Goal: Check status: Check status

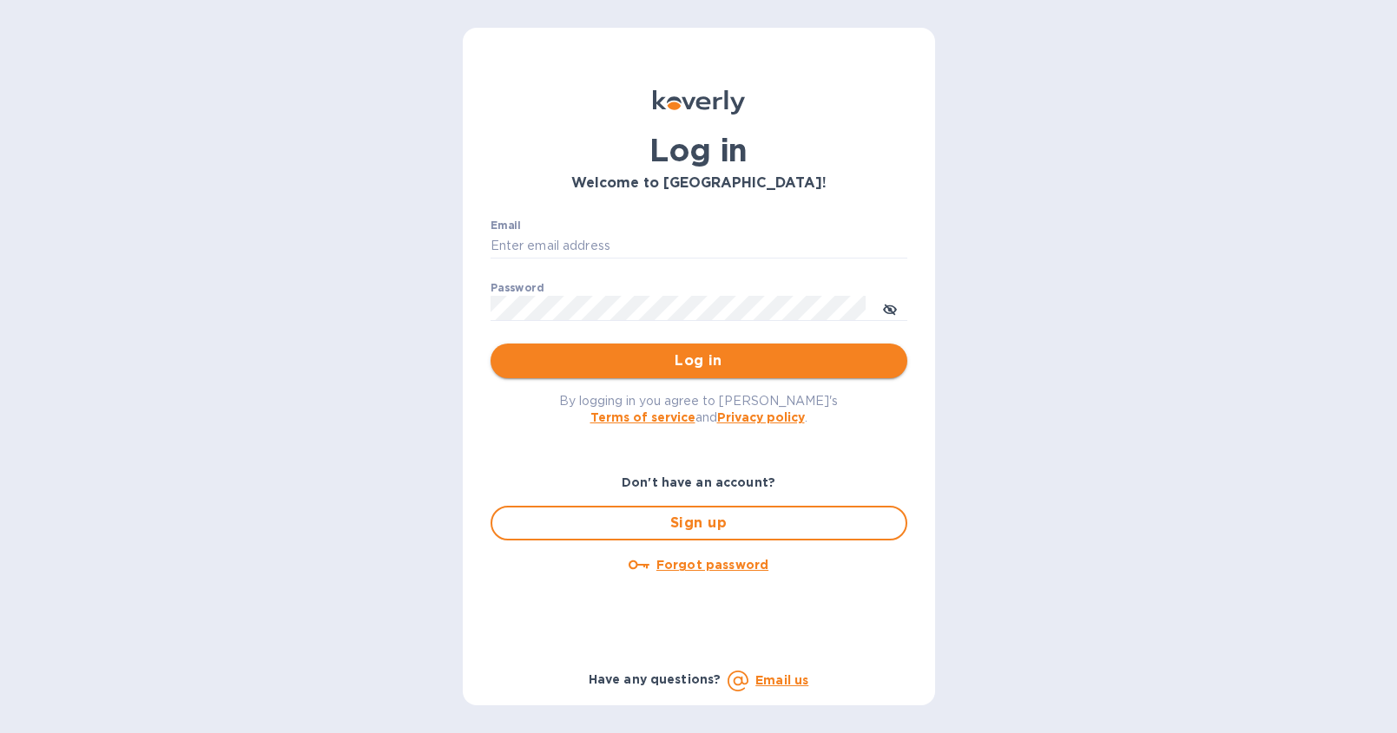
type input "ymegahed@3sixtydental.com"
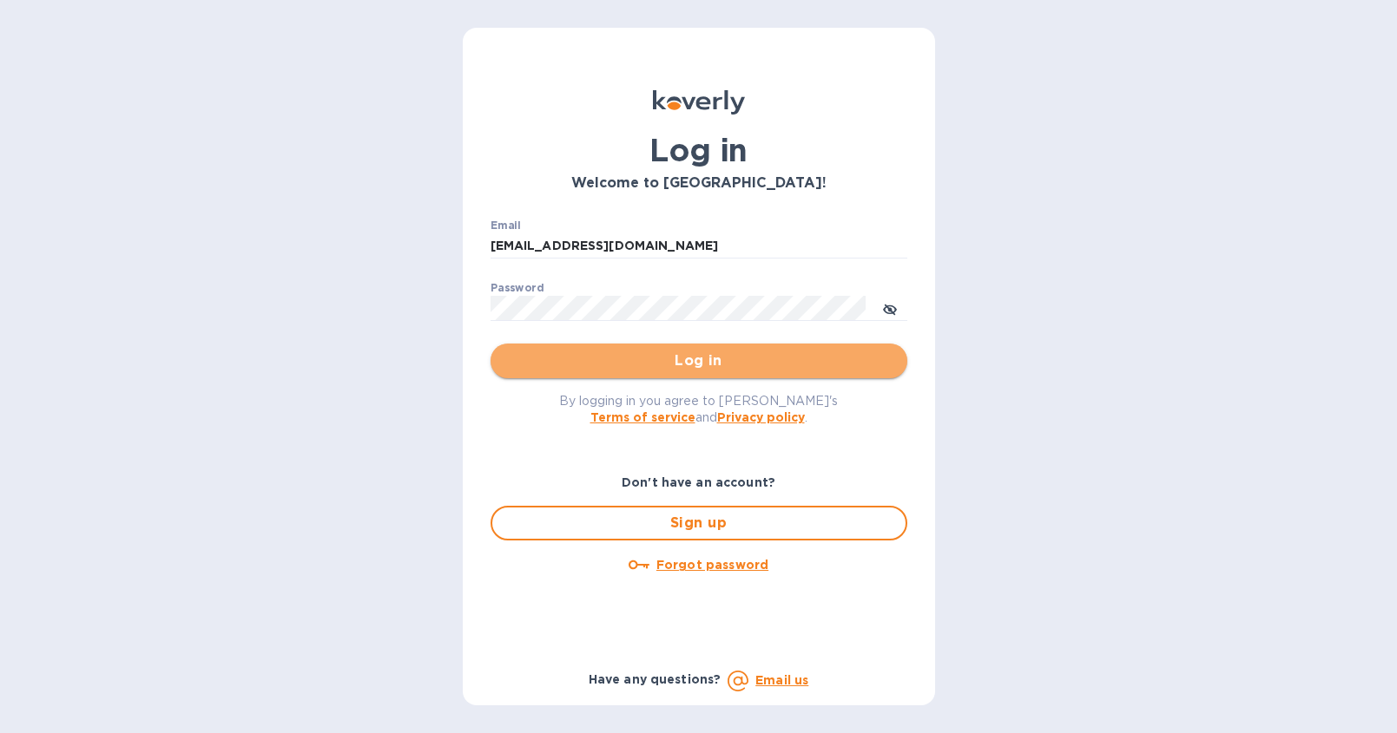
click at [704, 362] on span "Log in" at bounding box center [698, 361] width 389 height 21
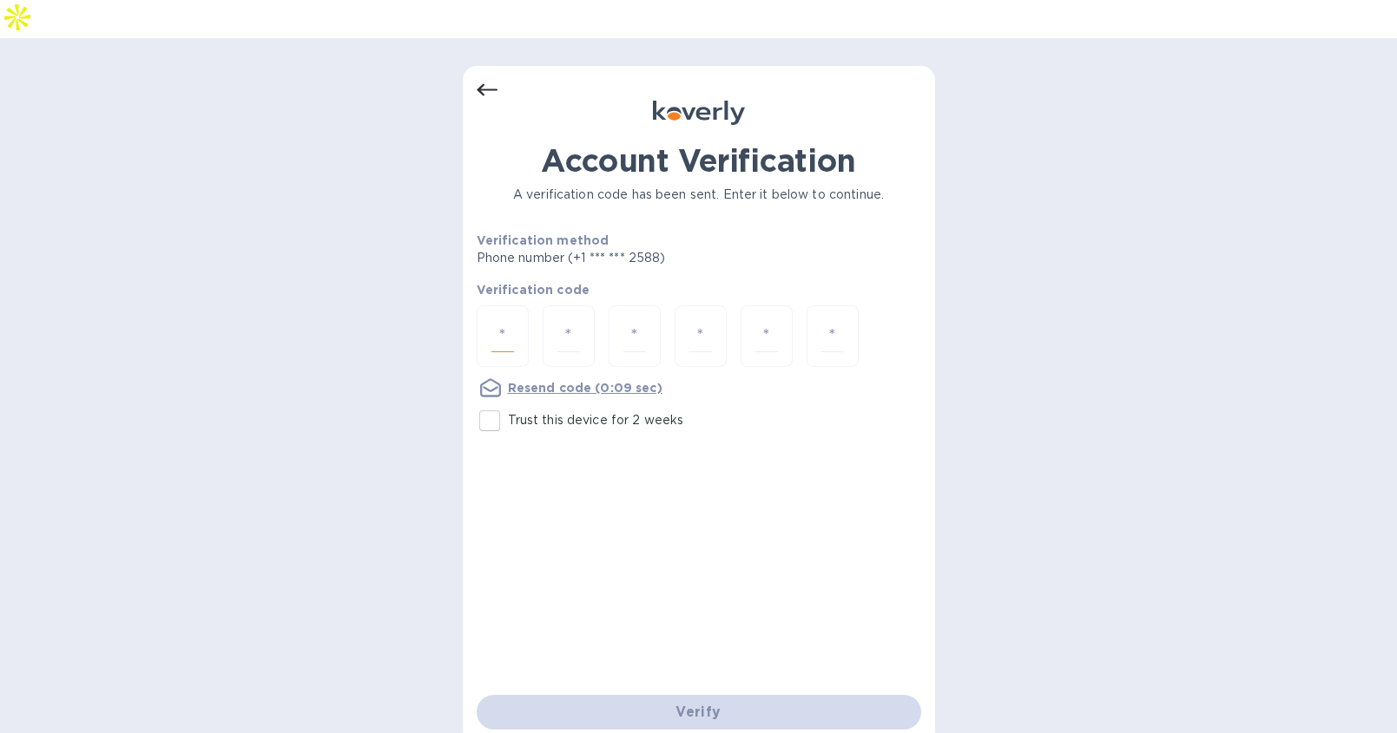
click at [497, 320] on input "number" at bounding box center [502, 336] width 23 height 32
click at [491, 403] on input "Trust this device for 2 weeks" at bounding box center [489, 421] width 36 height 36
checkbox input "true"
click at [498, 320] on input "number" at bounding box center [502, 336] width 23 height 32
click at [506, 320] on input "number" at bounding box center [502, 336] width 23 height 32
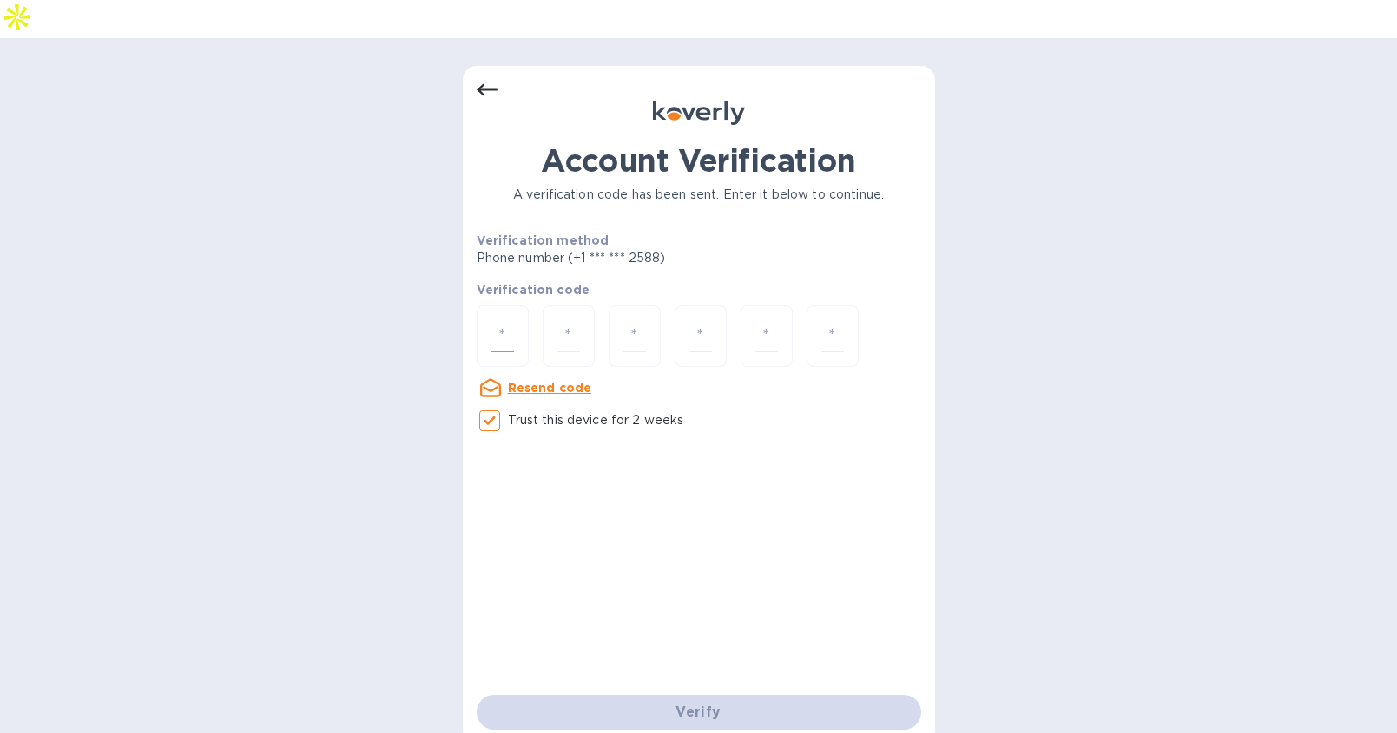
type input "4"
type input "1"
type input "5"
type input "6"
type input "8"
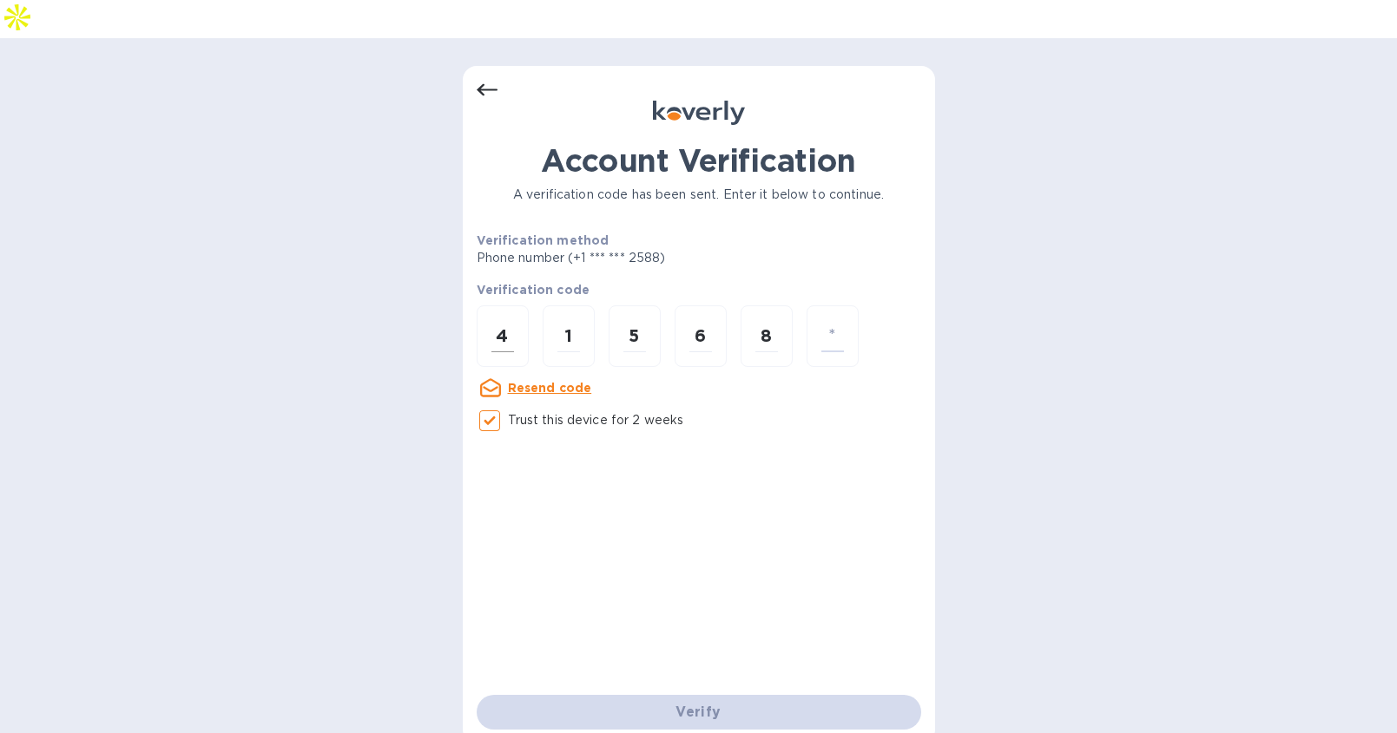
type input "7"
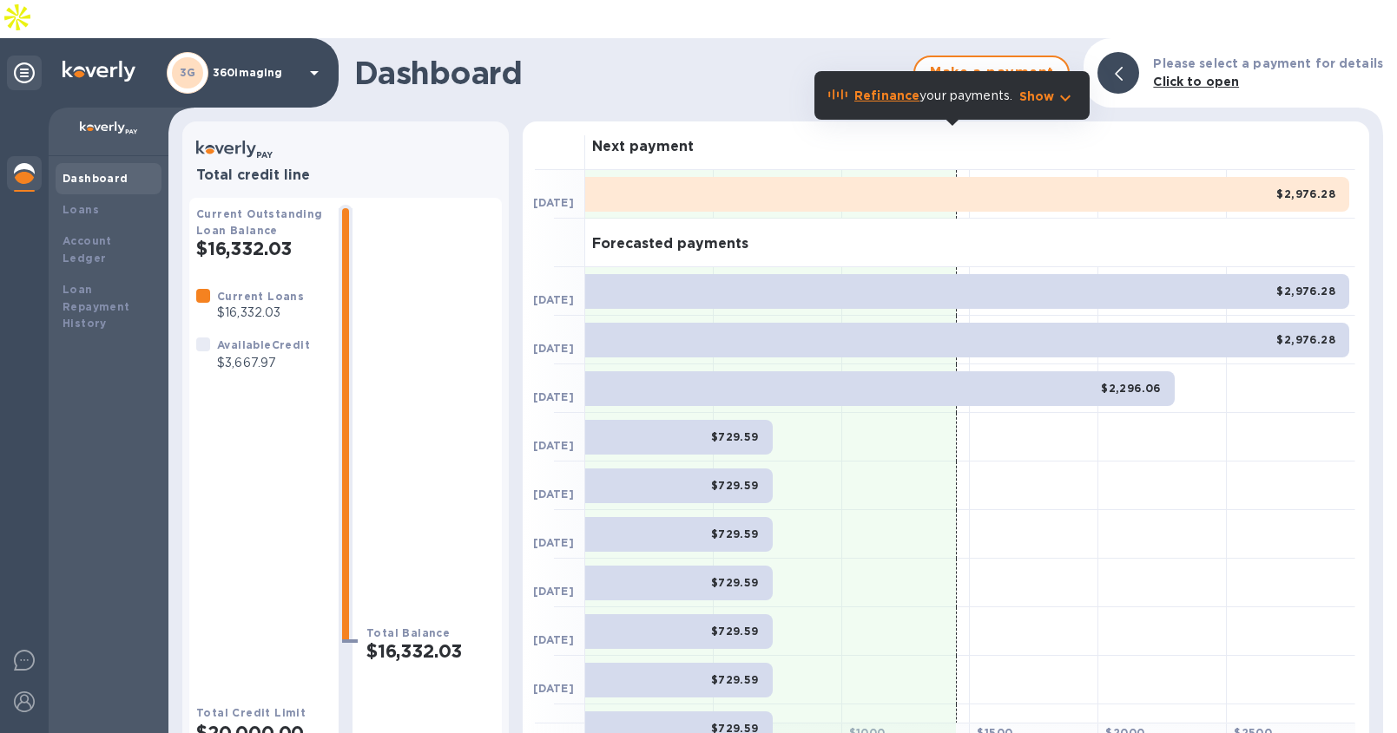
click at [930, 177] on div "$2,976.28" at bounding box center [967, 194] width 764 height 35
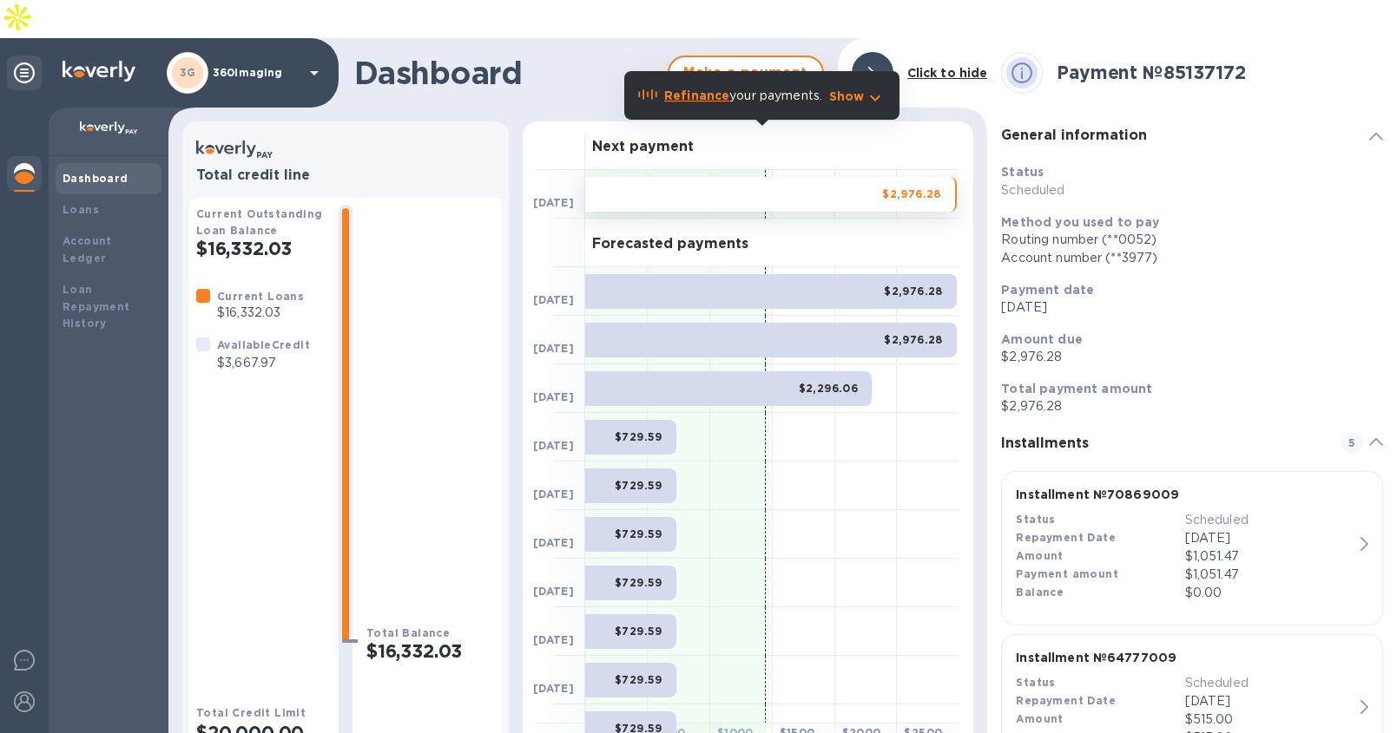
click at [778, 62] on span "Make a payment" at bounding box center [745, 72] width 125 height 21
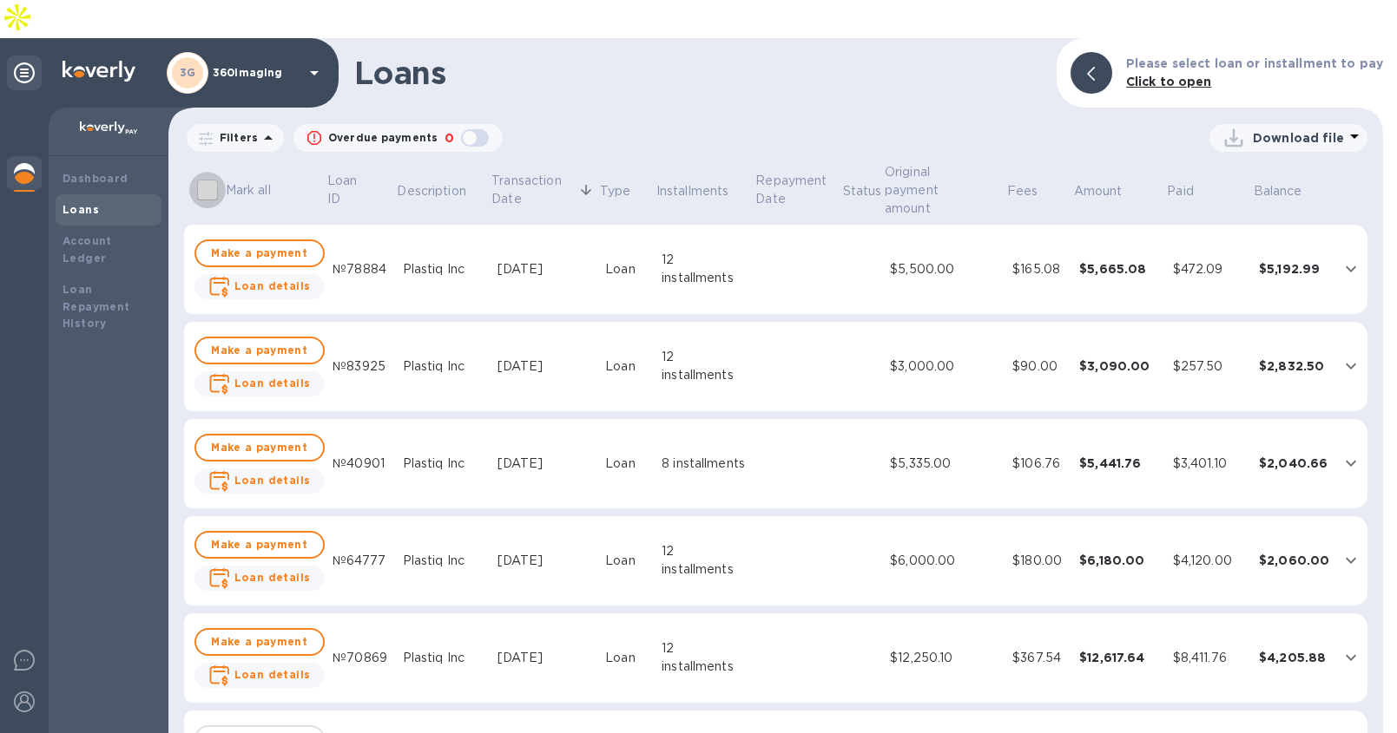
click at [204, 172] on input "Mark all" at bounding box center [207, 190] width 36 height 36
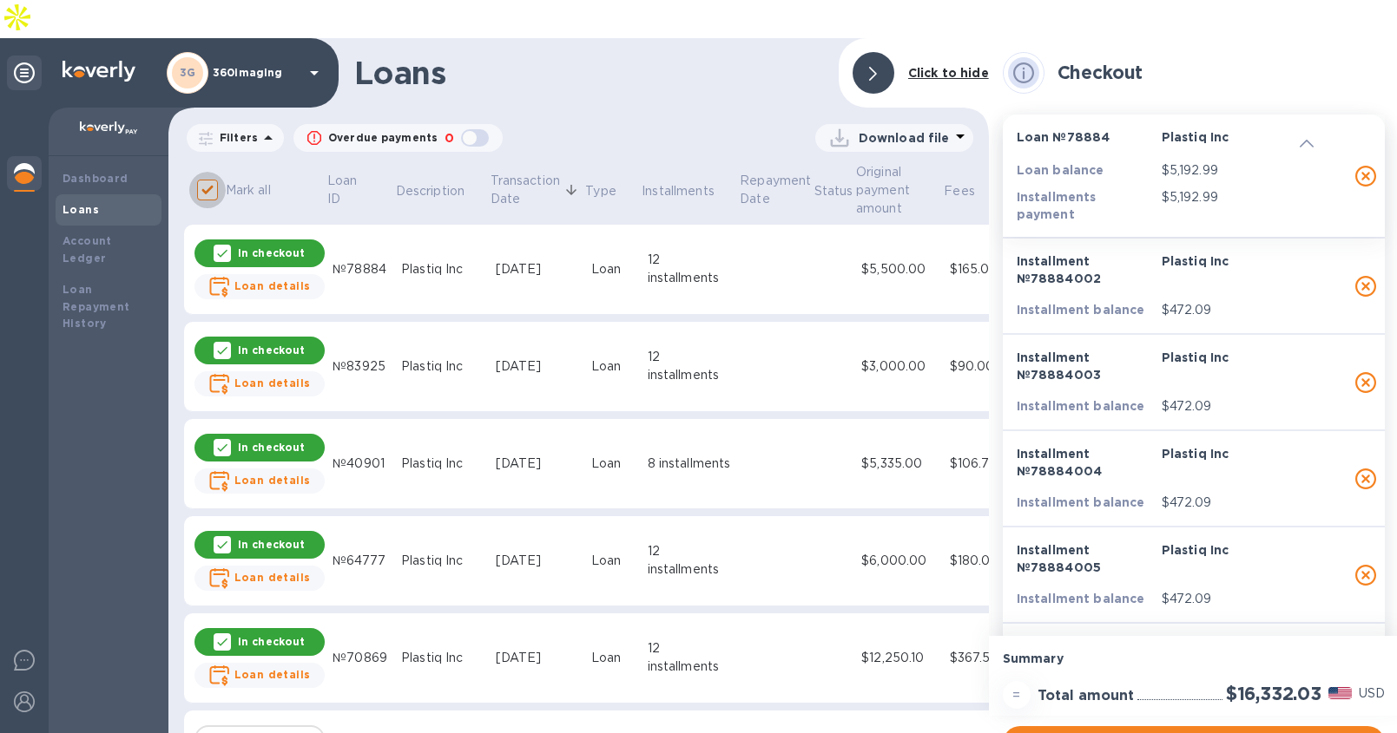
click at [204, 172] on input "Mark all" at bounding box center [207, 190] width 36 height 36
checkbox input "false"
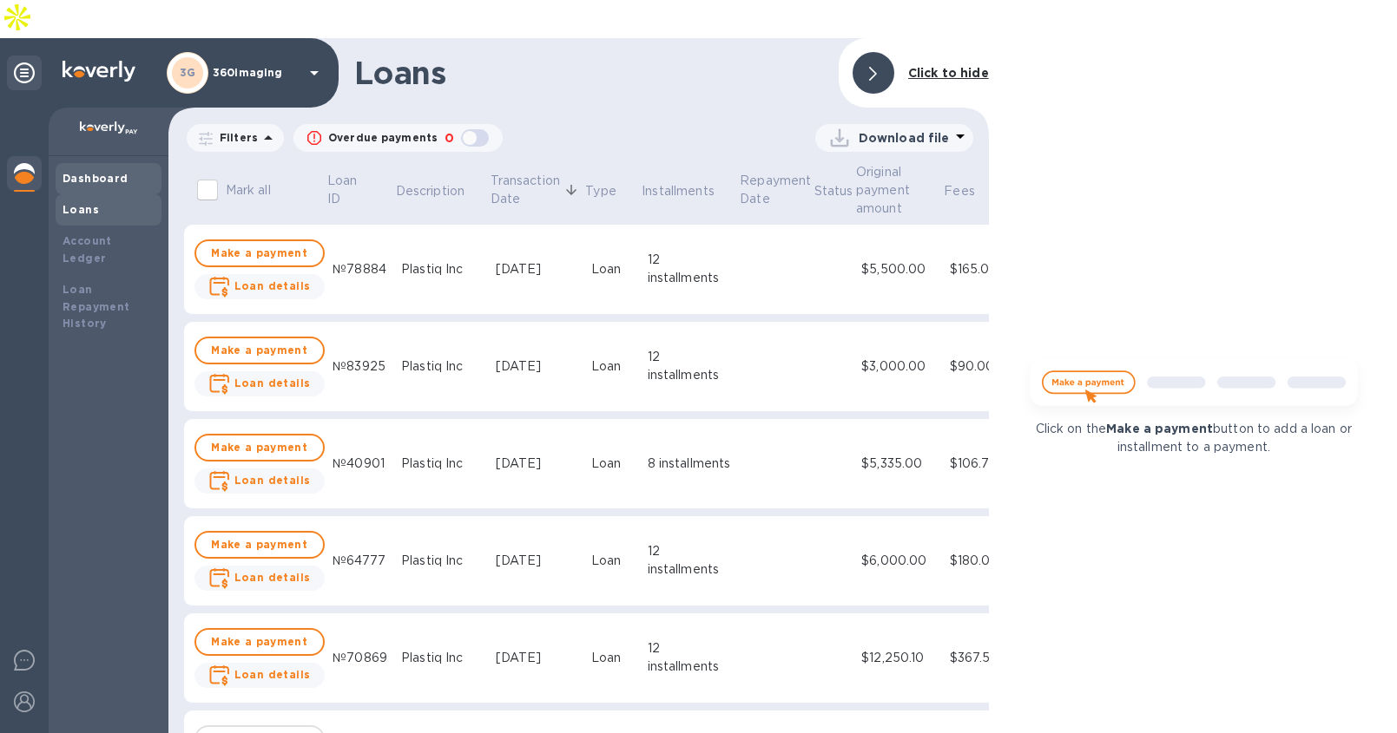
click at [112, 172] on b "Dashboard" at bounding box center [95, 178] width 66 height 13
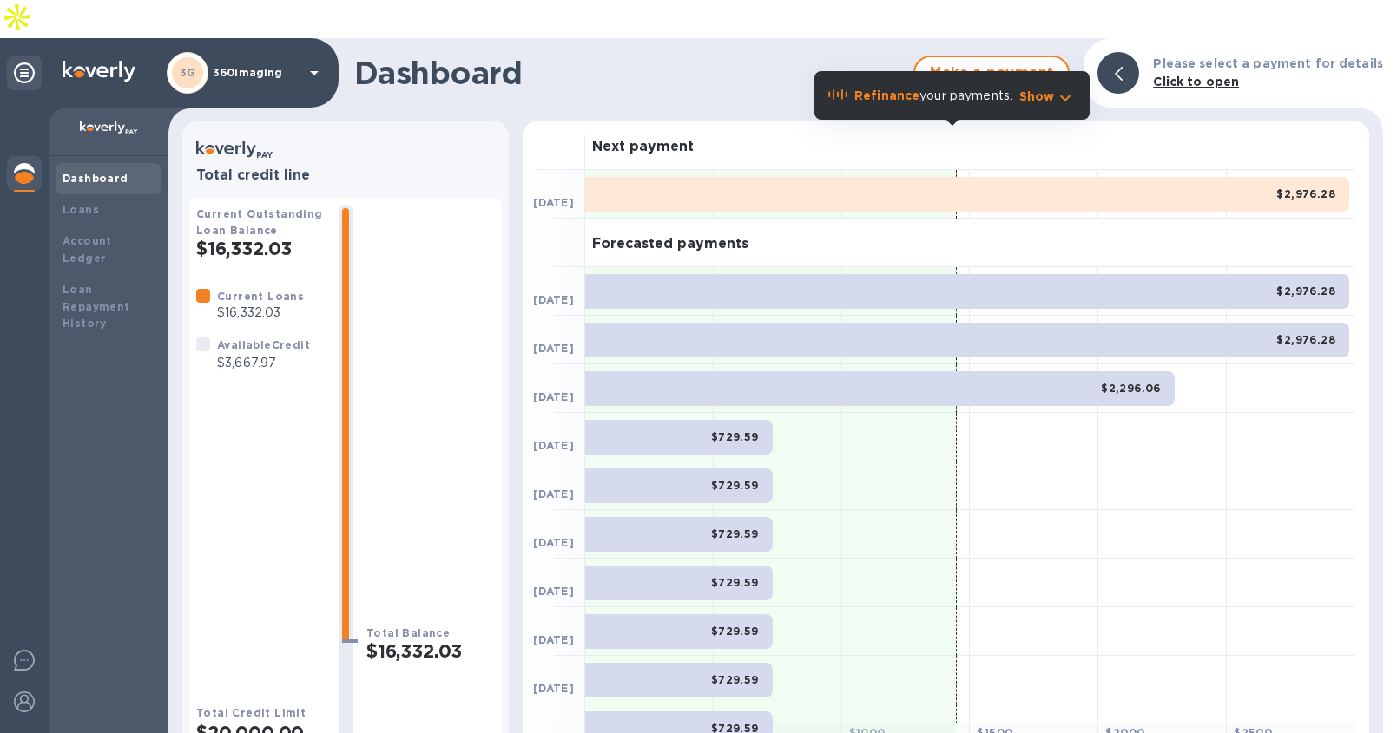
click at [867, 177] on div "$2,976.28" at bounding box center [967, 194] width 764 height 35
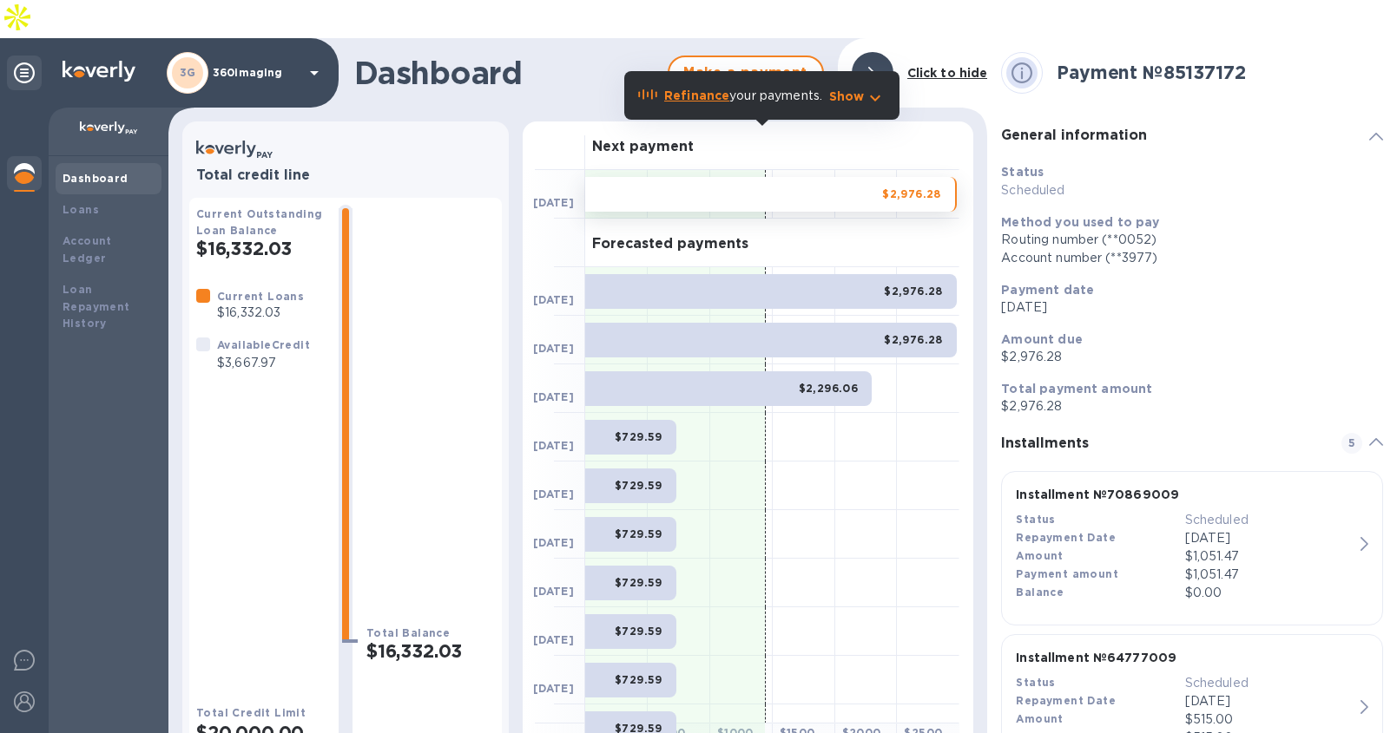
click at [1045, 181] on p "Scheduled" at bounding box center [1192, 190] width 382 height 18
click at [1060, 299] on p "[DATE]" at bounding box center [1192, 308] width 382 height 18
click at [1117, 215] on b "Method you used to pay" at bounding box center [1080, 222] width 158 height 14
click at [105, 283] on b "Loan Repayment History" at bounding box center [96, 307] width 68 height 48
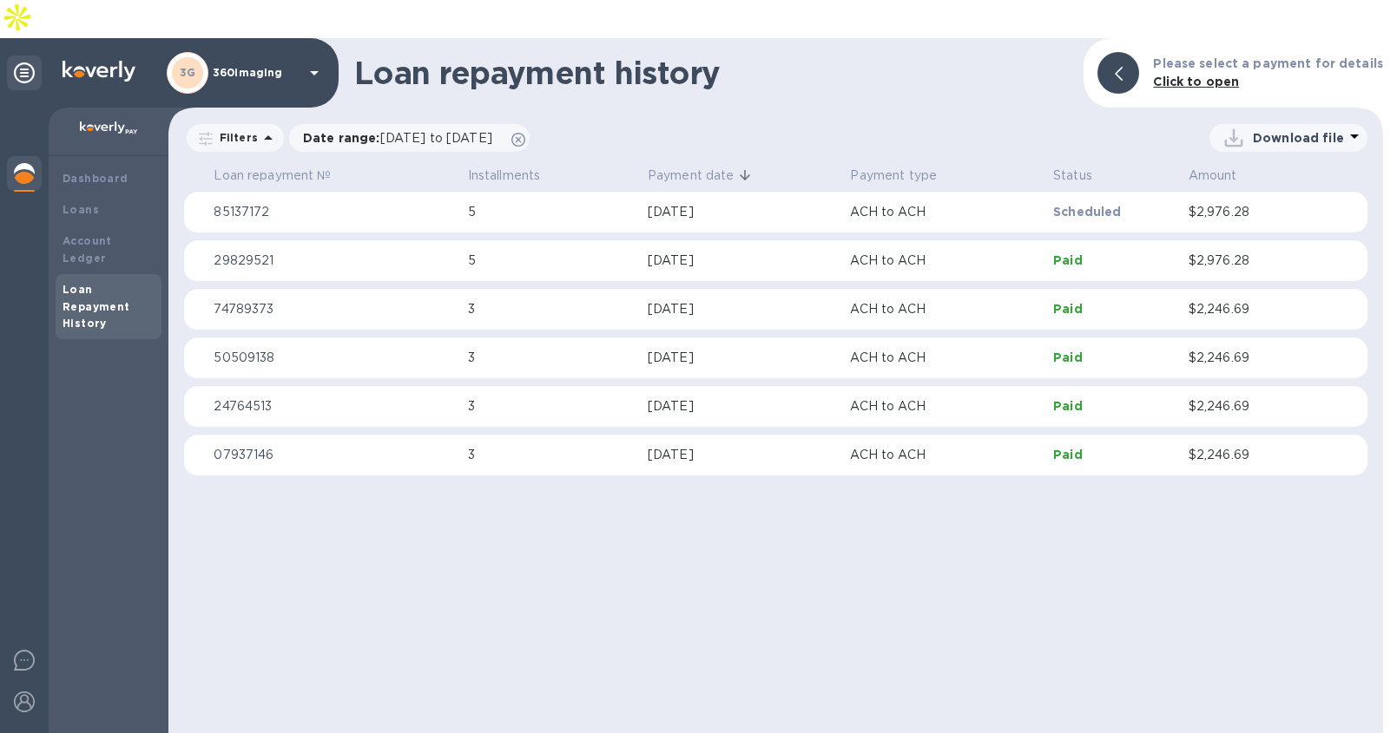
click at [702, 203] on div "[DATE]" at bounding box center [742, 212] width 189 height 18
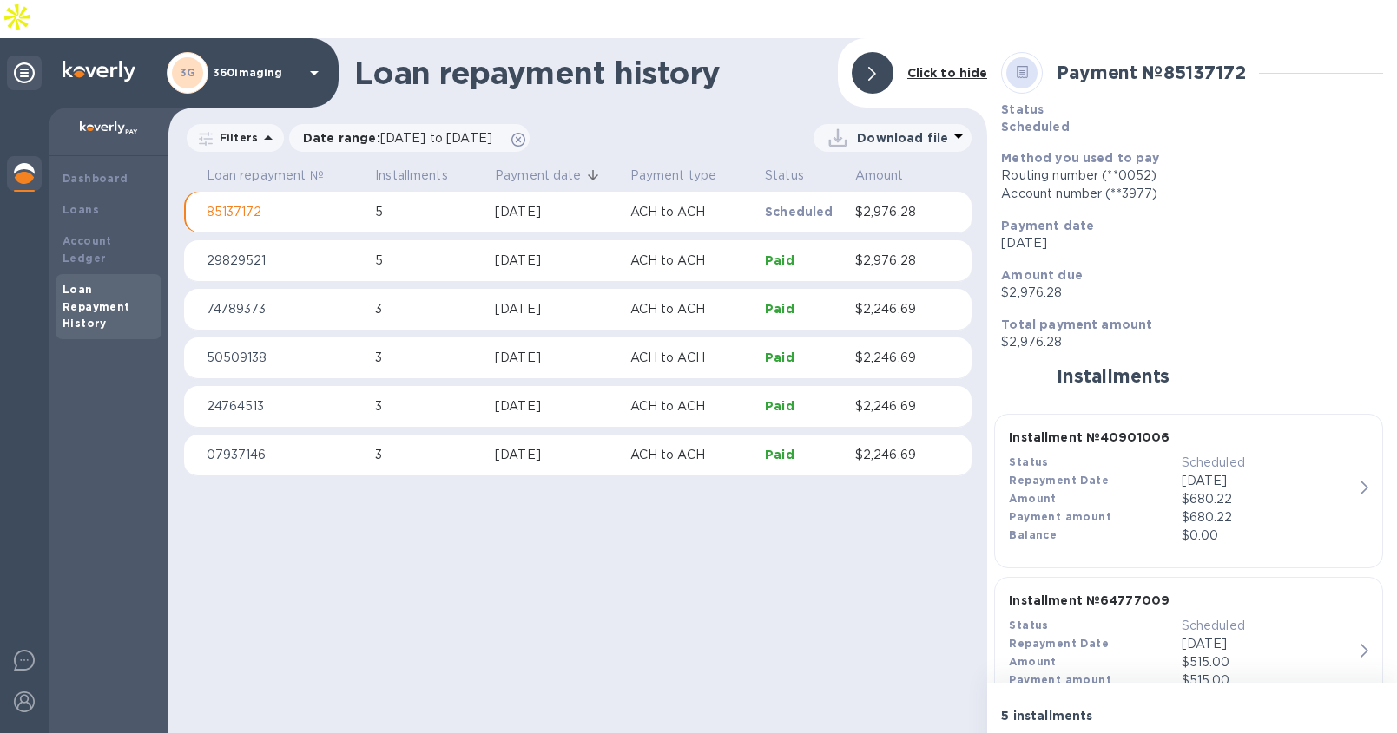
click at [233, 203] on p "85137172" at bounding box center [284, 212] width 155 height 18
click at [1134, 149] on p "Method you used to pay" at bounding box center [1192, 157] width 382 height 17
click at [1045, 333] on p "$2,976.28" at bounding box center [1192, 342] width 382 height 18
click at [1233, 490] on div "$680.22" at bounding box center [1267, 499] width 172 height 18
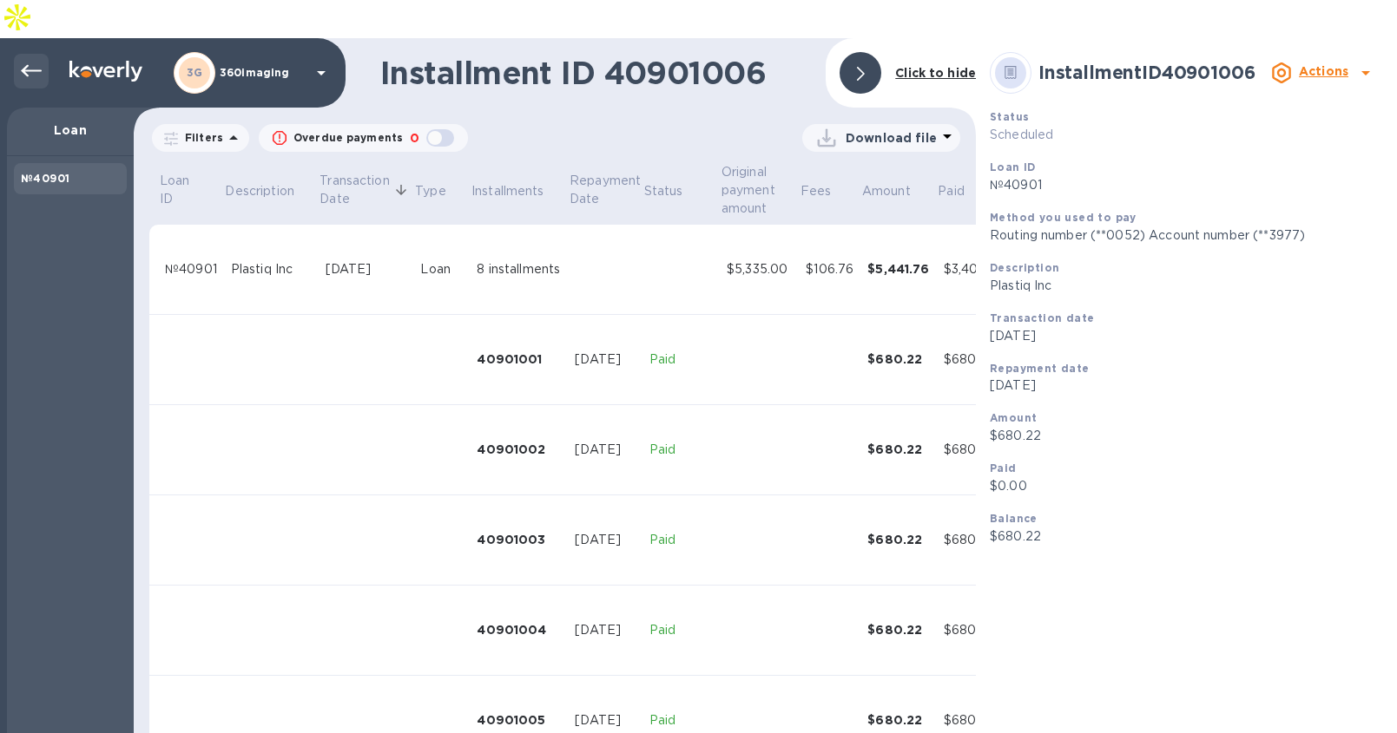
click at [37, 61] on icon at bounding box center [31, 71] width 21 height 21
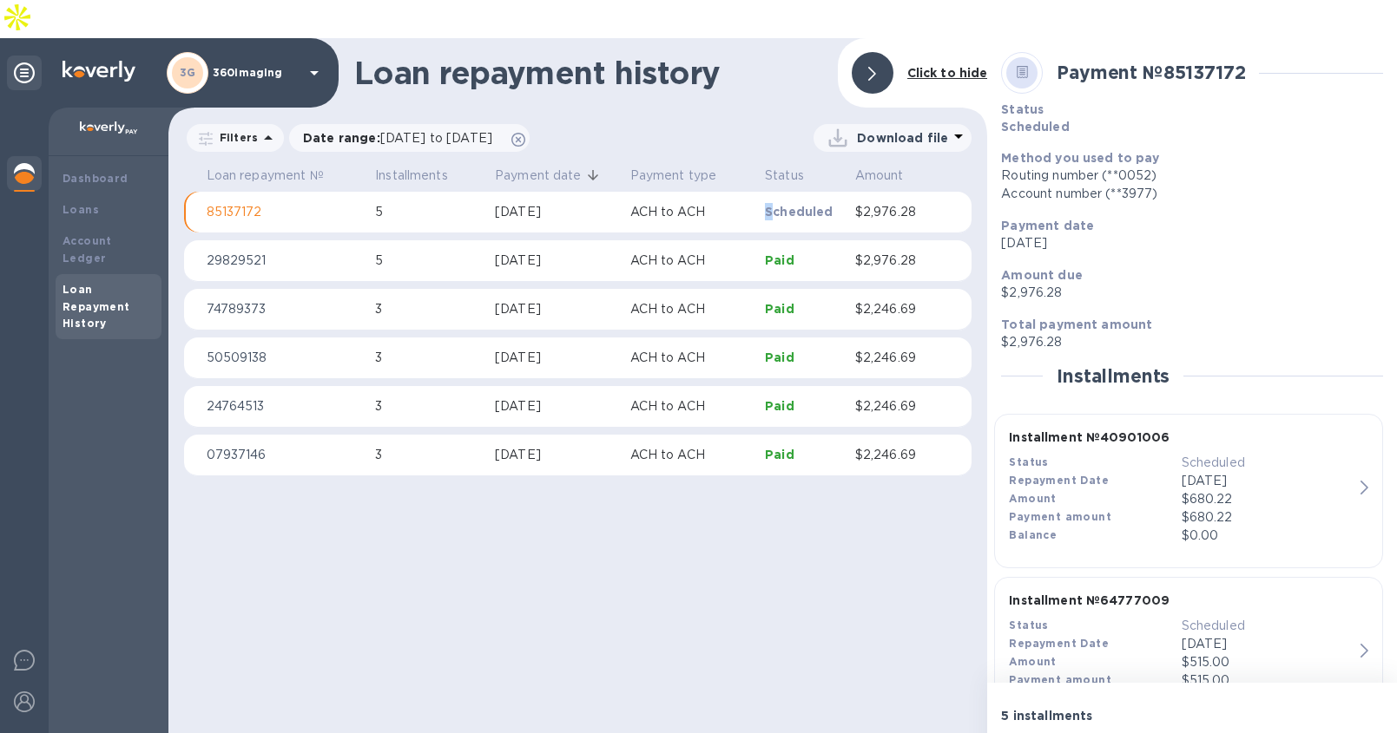
drag, startPoint x: 741, startPoint y: 175, endPoint x: 776, endPoint y: 174, distance: 34.8
click at [776, 192] on tr "85137172 5 [DATE] ACH to ACH Scheduled $2,976.28" at bounding box center [577, 213] width 787 height 42
click at [691, 203] on p "ACH to ACH" at bounding box center [691, 212] width 122 height 18
click at [381, 203] on p "5" at bounding box center [428, 212] width 106 height 18
